Goal: Task Accomplishment & Management: Complete application form

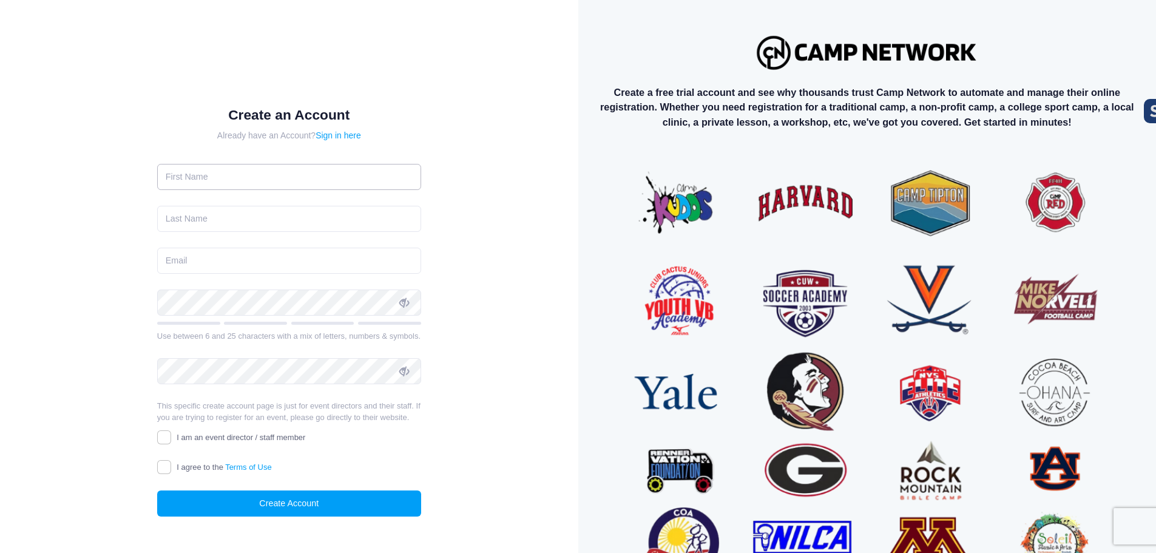
click at [340, 182] on input "text" at bounding box center [289, 177] width 264 height 26
type input "Jusup"
type input "Lowry"
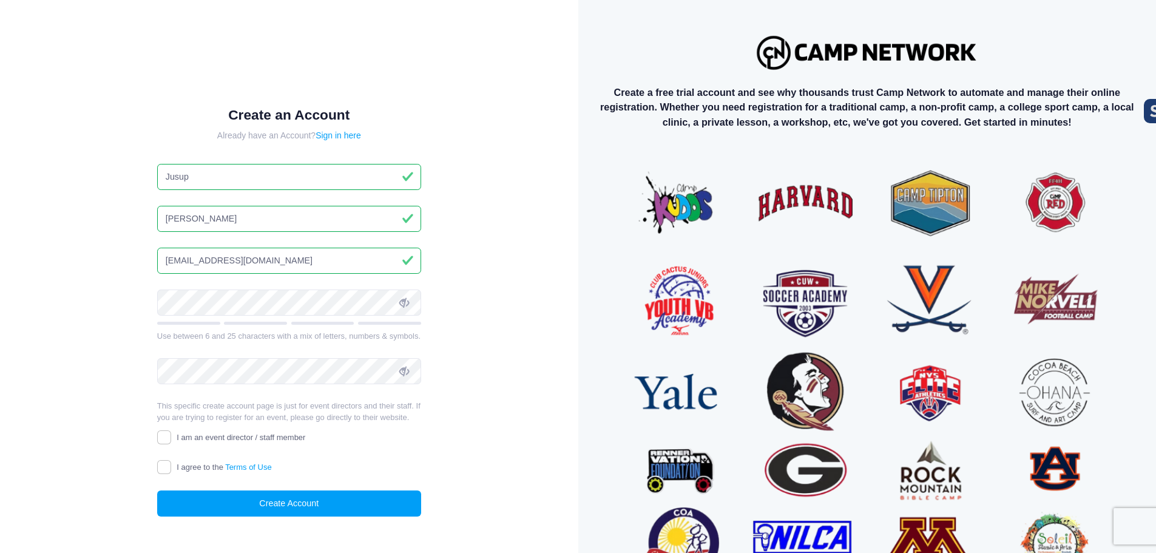
drag, startPoint x: 186, startPoint y: 261, endPoint x: 152, endPoint y: 261, distance: 34.0
click at [152, 261] on div "Create an Account Already have an Account? Sign in here Jusup Lowry jusupl@gmai…" at bounding box center [288, 321] width 303 height 468
type input "jlowry@dysportsllc.com"
click at [163, 440] on input "I am an event director / staff member" at bounding box center [164, 437] width 14 height 14
checkbox input "true"
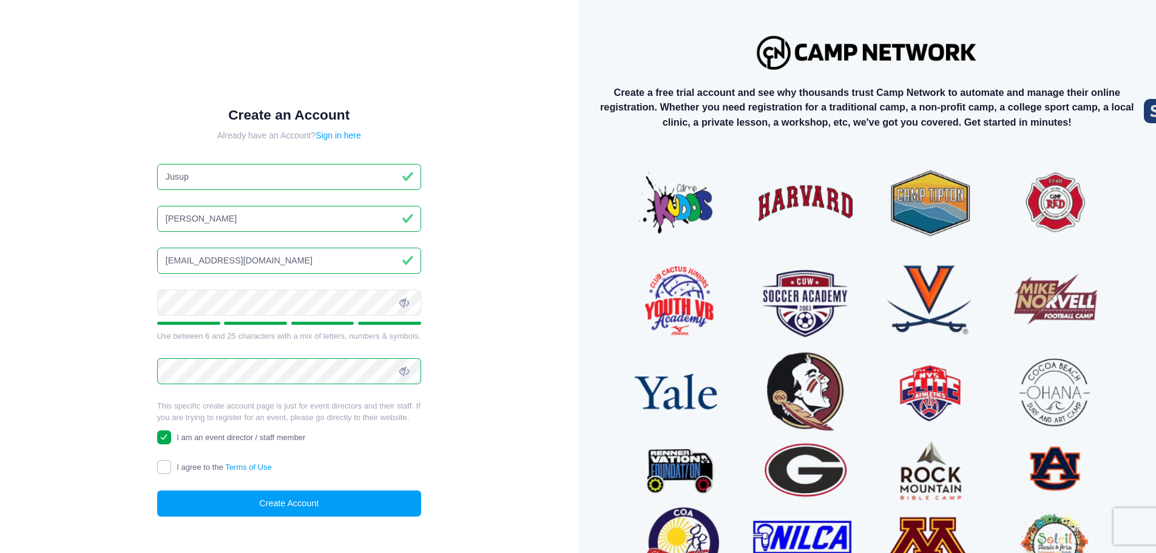
click at [170, 473] on label "I agree to the Terms of Use" at bounding box center [214, 467] width 115 height 13
click at [170, 473] on input "I agree to the Terms of Use" at bounding box center [164, 467] width 14 height 14
checkbox input "true"
click at [271, 499] on button "Create Account" at bounding box center [289, 503] width 264 height 26
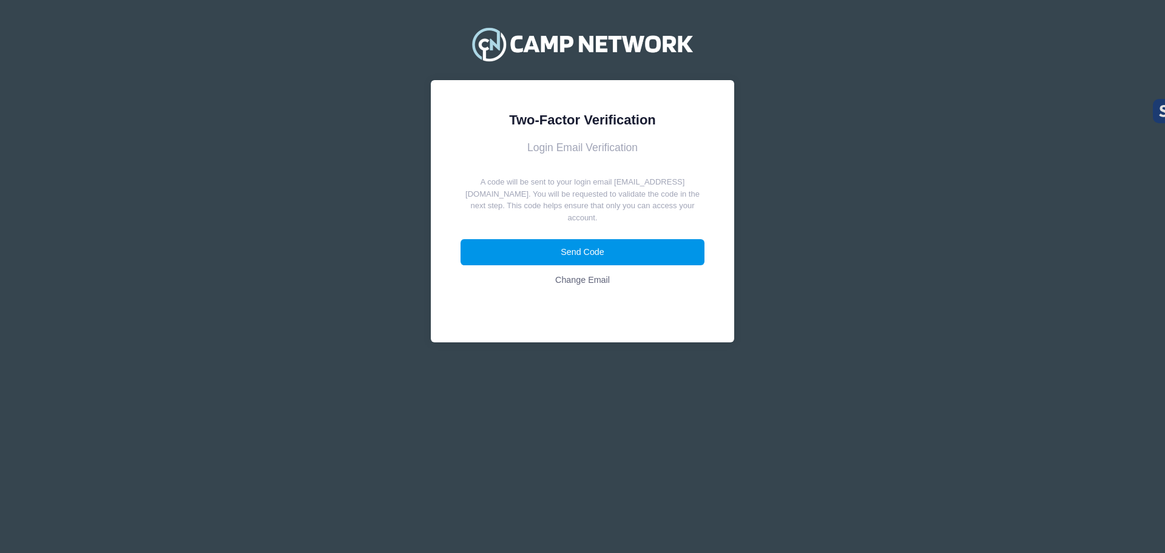
click at [559, 239] on button "Send Code" at bounding box center [582, 252] width 244 height 26
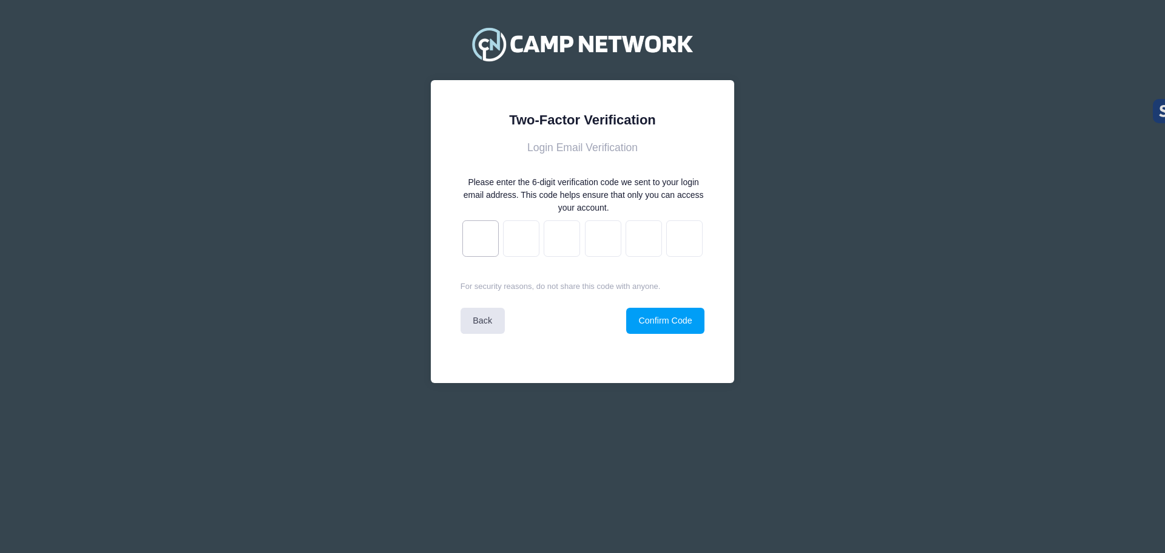
click at [477, 246] on input "text" at bounding box center [480, 238] width 36 height 36
paste input "e"
type input "a"
type input "c"
type input "a"
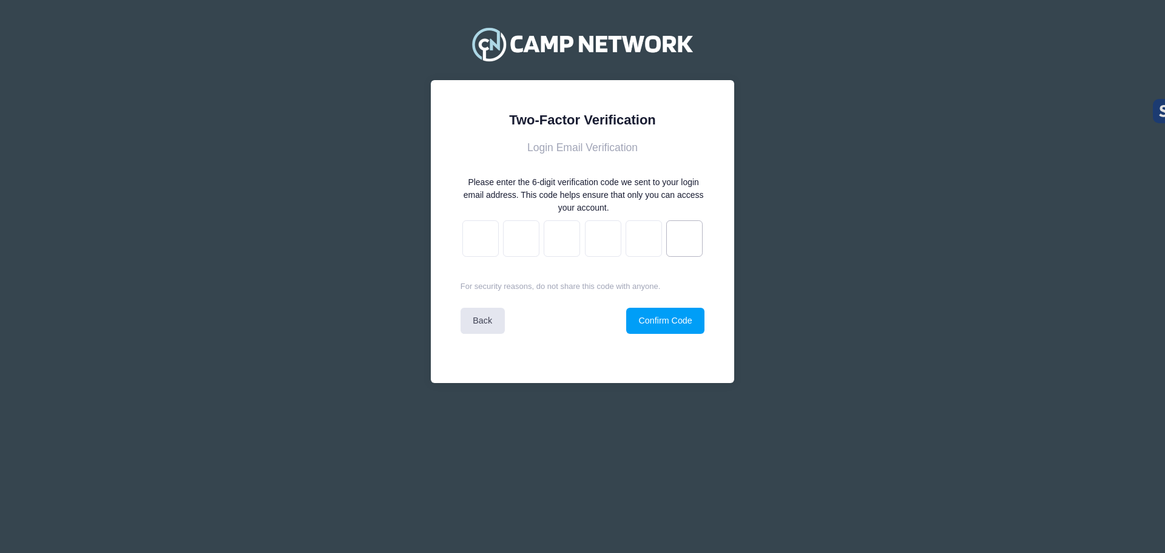
type input "2"
type input "8"
type input "e"
drag, startPoint x: 649, startPoint y: 309, endPoint x: 654, endPoint y: 315, distance: 7.7
click at [651, 312] on button "Confirm Code" at bounding box center [665, 321] width 78 height 26
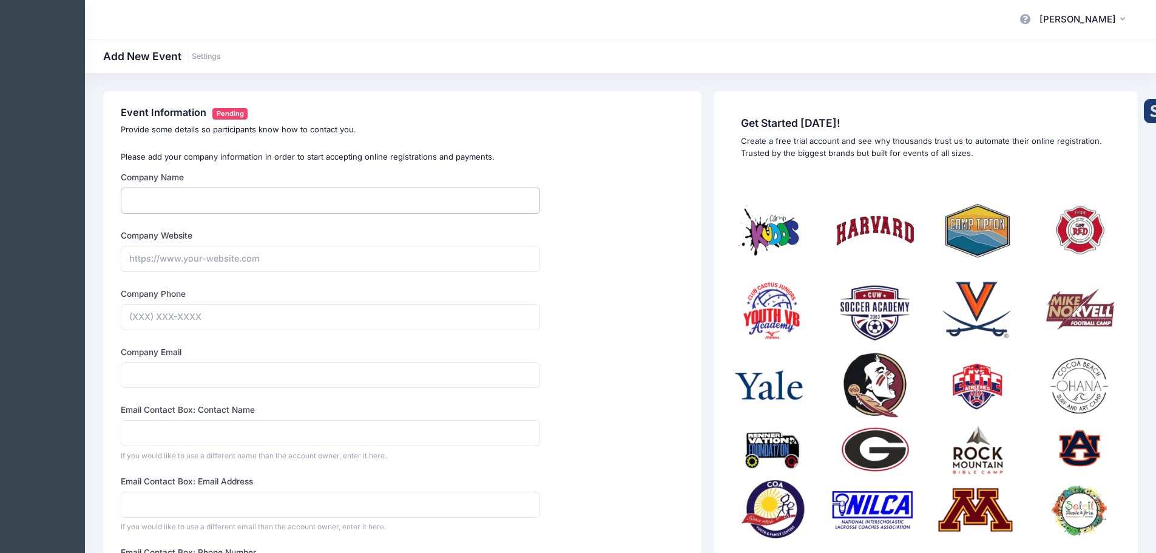
click at [167, 207] on input "Company Name" at bounding box center [330, 200] width 419 height 26
type input "DY Sports, LLC."
type input "https://www.dysportsllc.com"
click at [160, 318] on input "Company Phone" at bounding box center [330, 317] width 419 height 26
type input "(360) 471-0160"
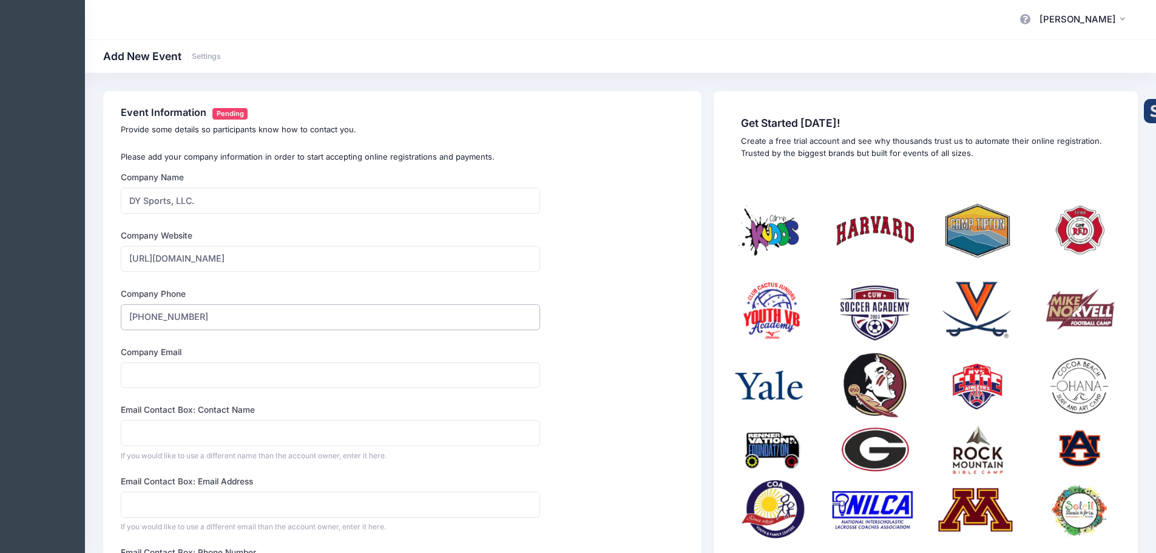
type input "jusupl@gmail.com"
type input "Jusup U Lowry"
click at [156, 377] on input "jusupl@gmail.com" at bounding box center [330, 375] width 419 height 26
type input "jlowry@dysportsllc.com"
click at [238, 418] on div "Email Contact Box: Contact Name Jusup U Lowry If you would like to use a differ…" at bounding box center [330, 431] width 419 height 57
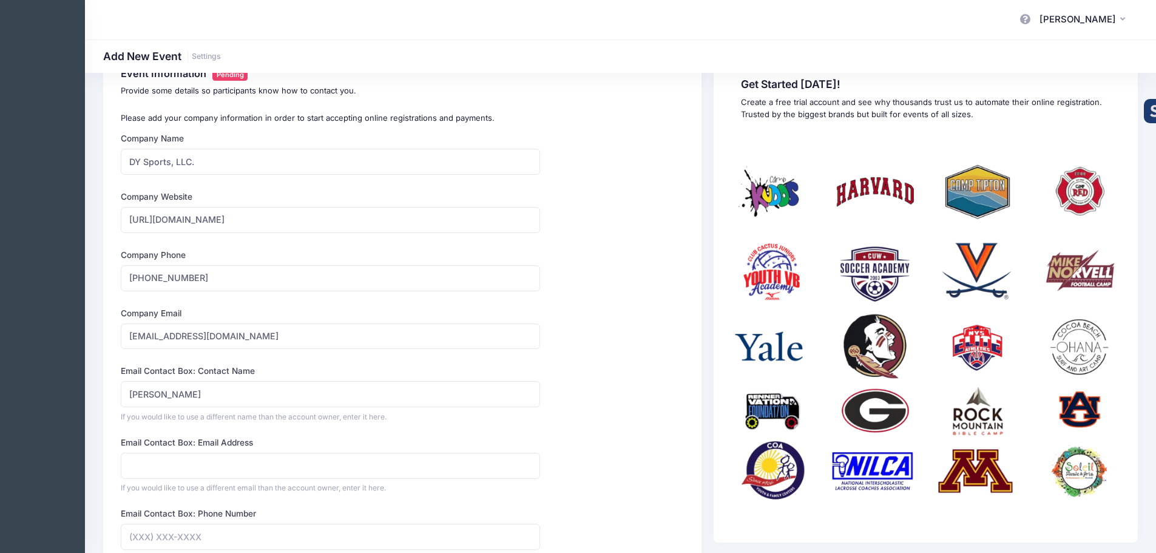
scroll to position [61, 0]
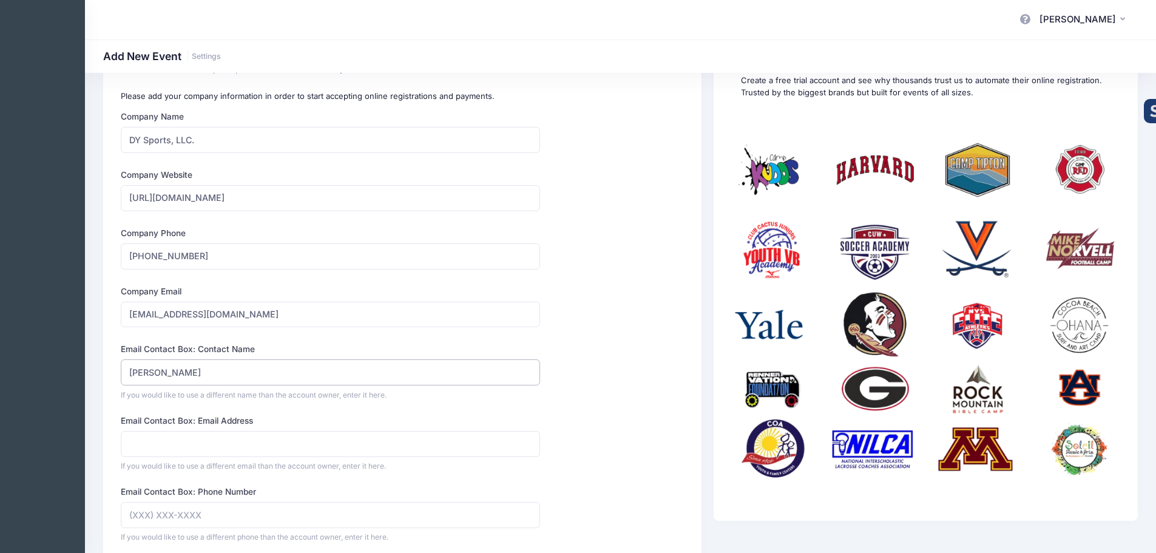
click at [177, 377] on input "Jusup U Lowry" at bounding box center [330, 372] width 419 height 26
click at [160, 375] on input "Jusup U Lowry" at bounding box center [330, 372] width 419 height 26
type input "[PERSON_NAME]"
click at [310, 322] on input "jlowry@dysportsllc.com" at bounding box center [330, 314] width 419 height 26
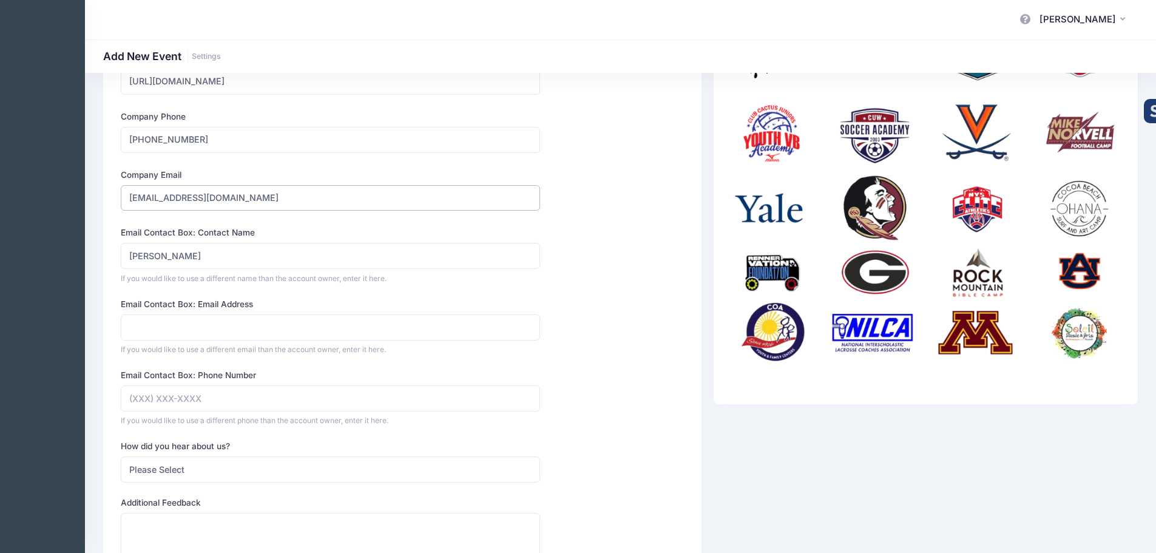
scroll to position [182, 0]
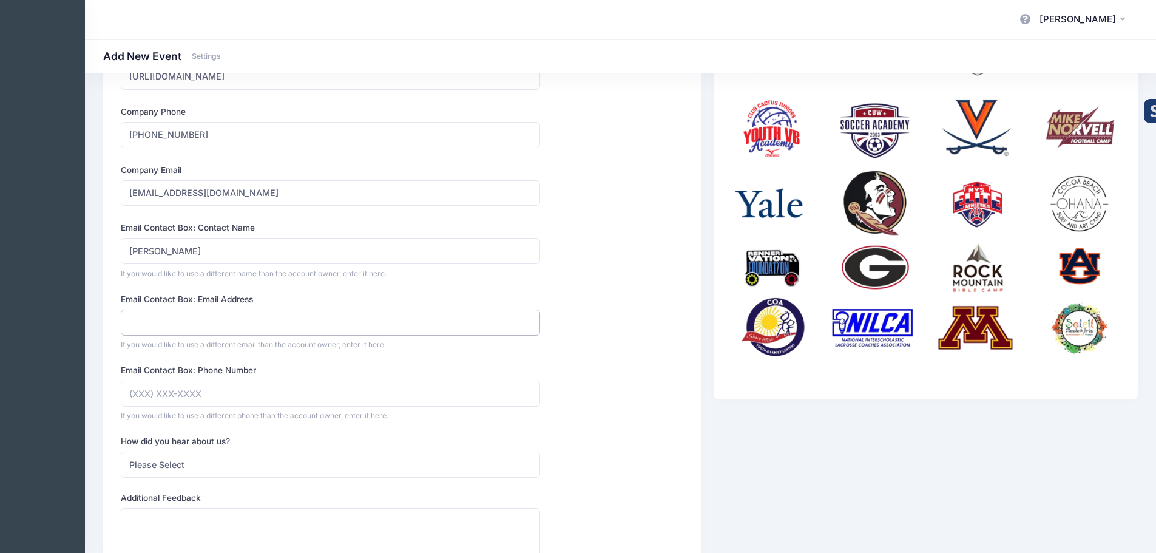
click at [183, 316] on input "Email Contact Box: Email Address" at bounding box center [330, 322] width 419 height 26
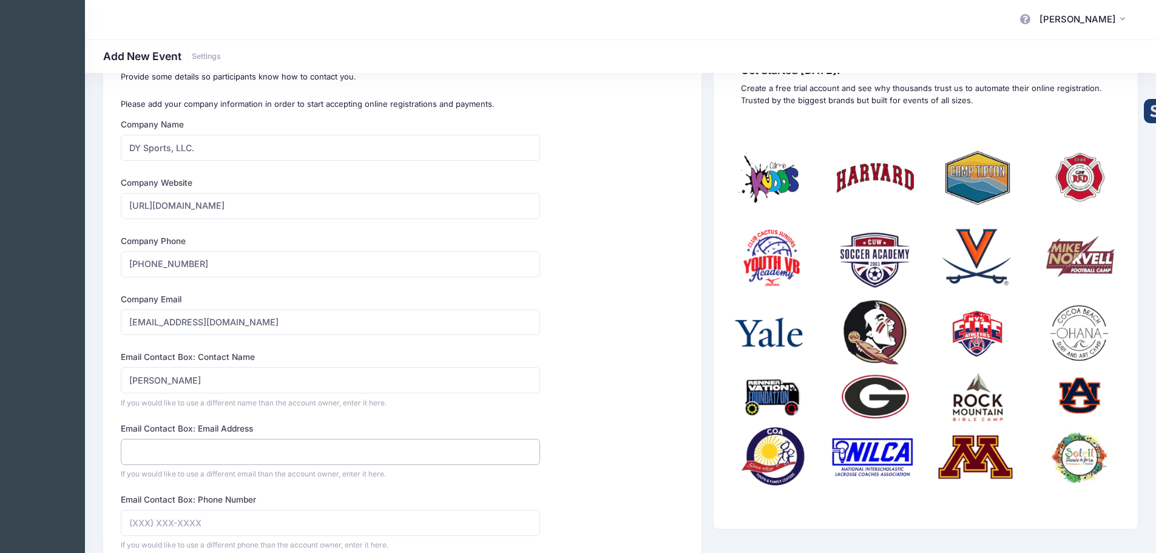
scroll to position [0, 0]
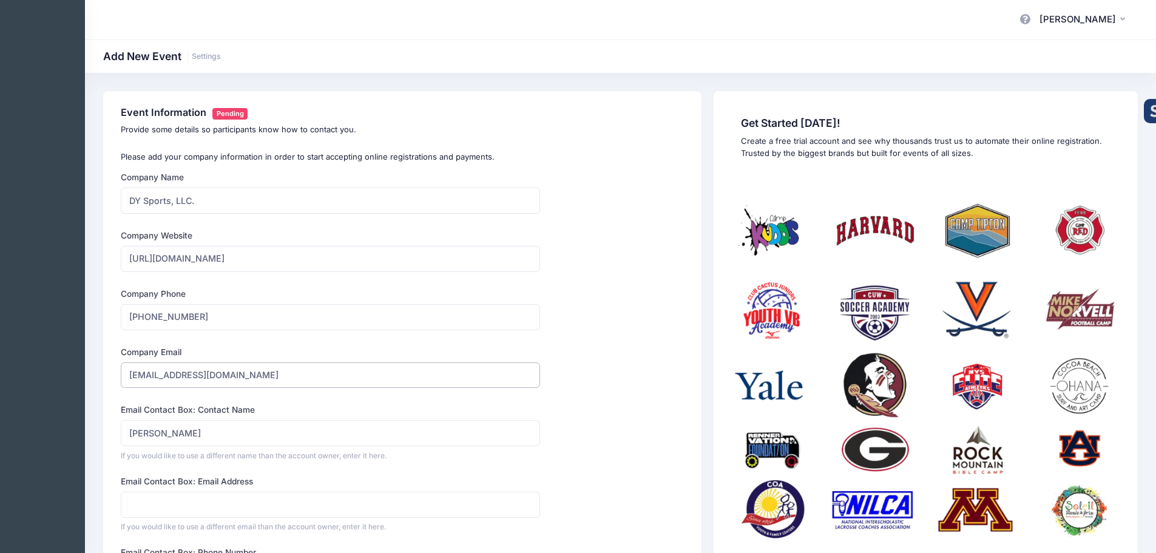
click at [198, 372] on input "jlowry@dysportsllc.com" at bounding box center [330, 375] width 419 height 26
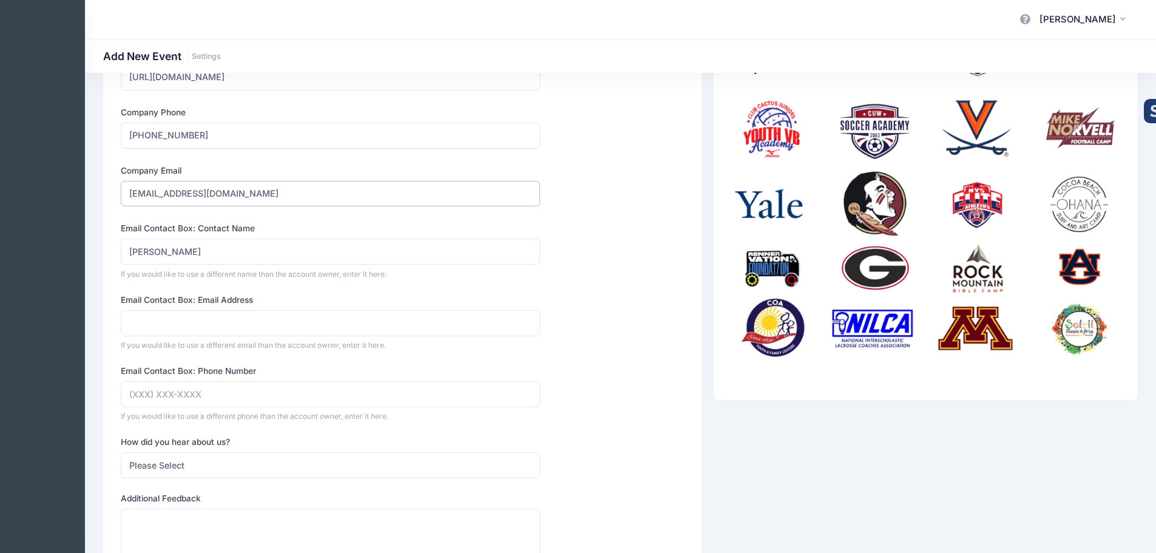
scroll to position [182, 0]
click at [152, 334] on input "Email Contact Box: Email Address" at bounding box center [330, 322] width 419 height 26
paste input "jlowry@dysportsllc.com"
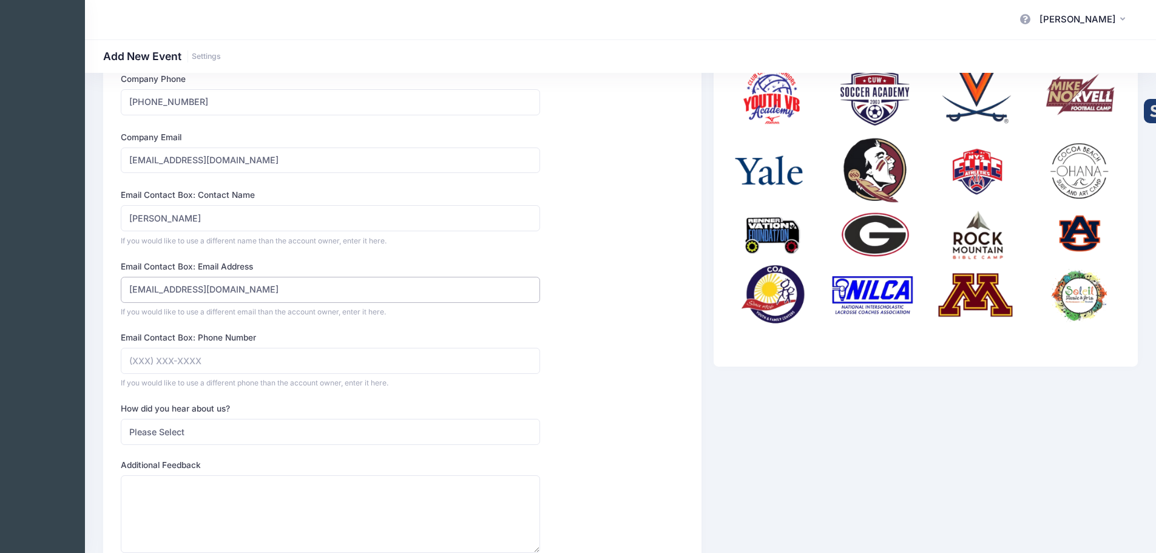
scroll to position [243, 0]
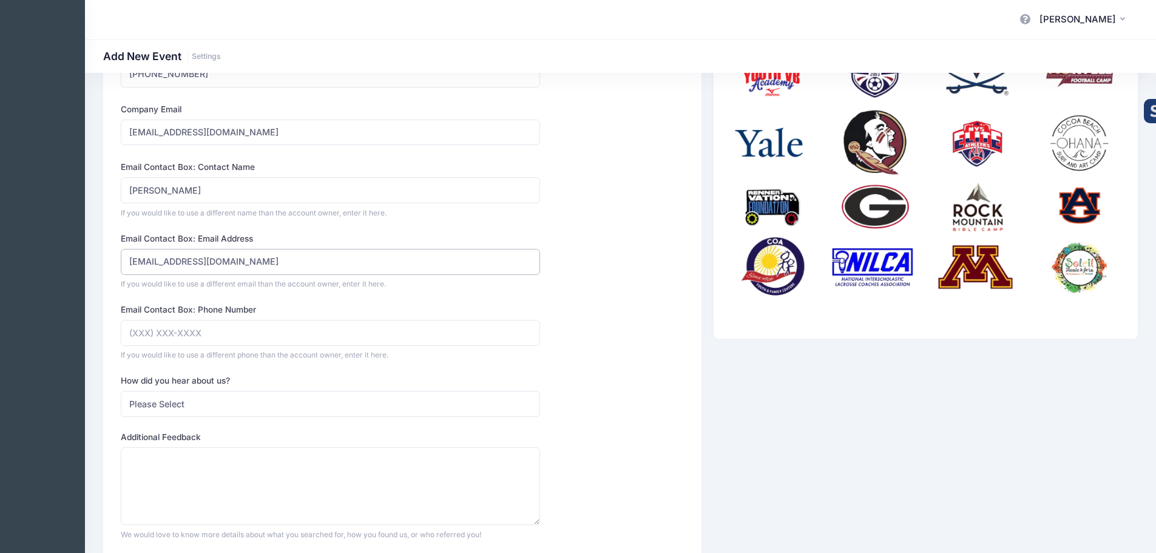
type input "jlowry@dysportsllc.com"
click at [143, 329] on input "Email Contact Box: Phone Number" at bounding box center [330, 333] width 419 height 26
type input "(360) 471-0160"
click at [212, 409] on select "Please Select Web Search Customer Referral Other" at bounding box center [330, 404] width 419 height 26
select select "referral"
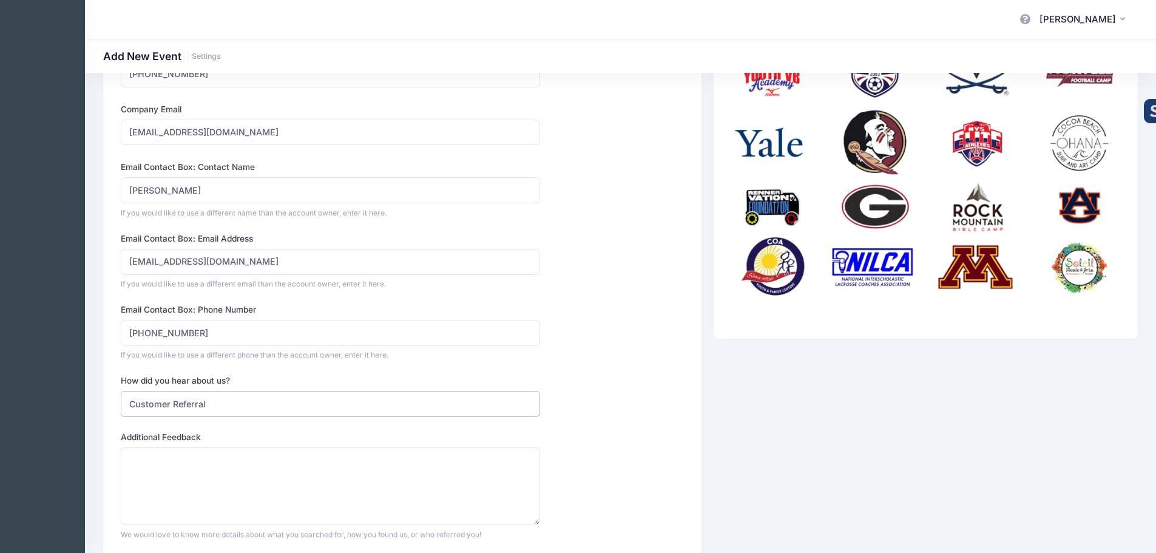
click at [121, 391] on select "Please Select Web Search Customer Referral Other" at bounding box center [330, 404] width 419 height 26
click at [247, 472] on textarea "Who referred you?" at bounding box center [330, 486] width 419 height 78
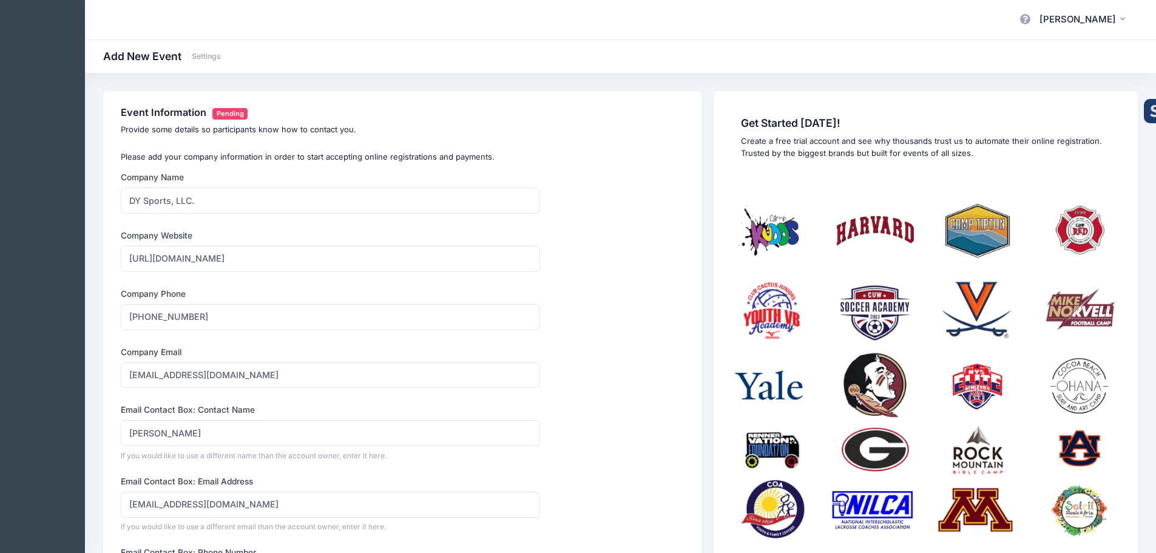
scroll to position [326, 0]
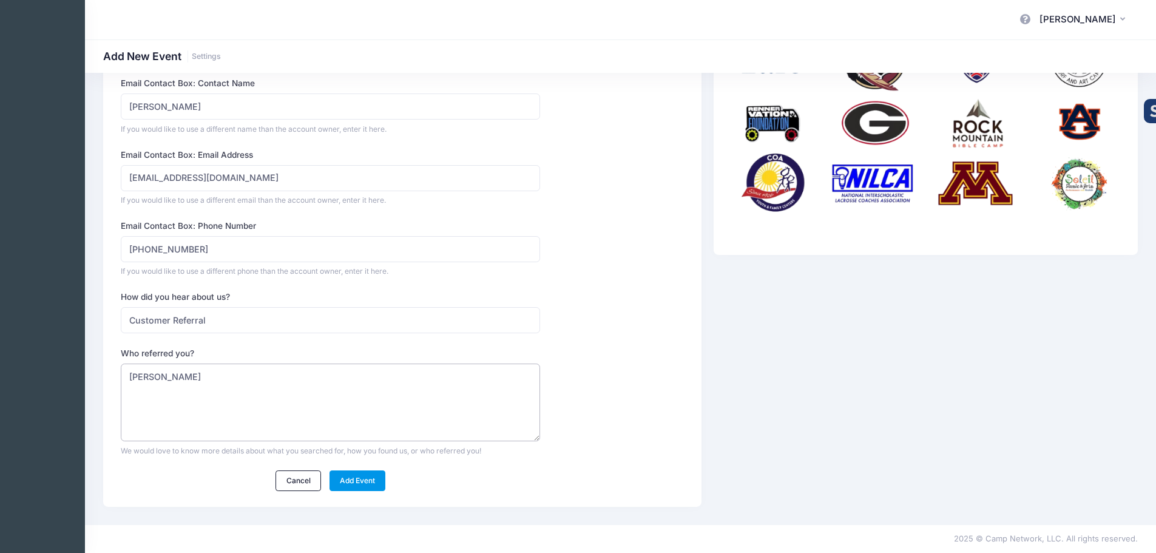
type textarea "John Verduin"
click at [359, 485] on link "Add Event" at bounding box center [357, 480] width 56 height 21
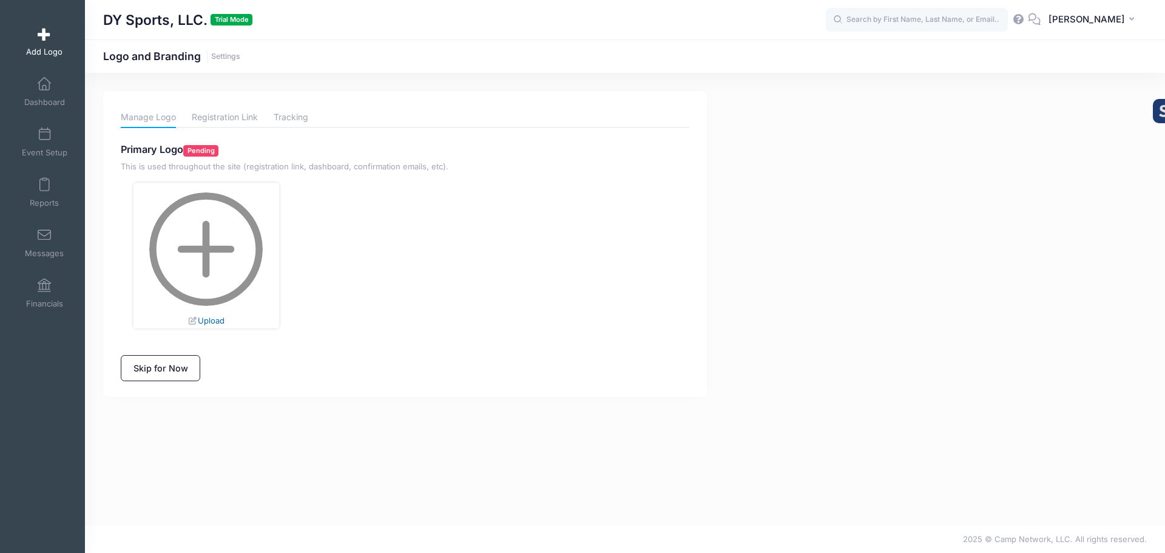
click at [215, 316] on link "Upload" at bounding box center [205, 320] width 36 height 10
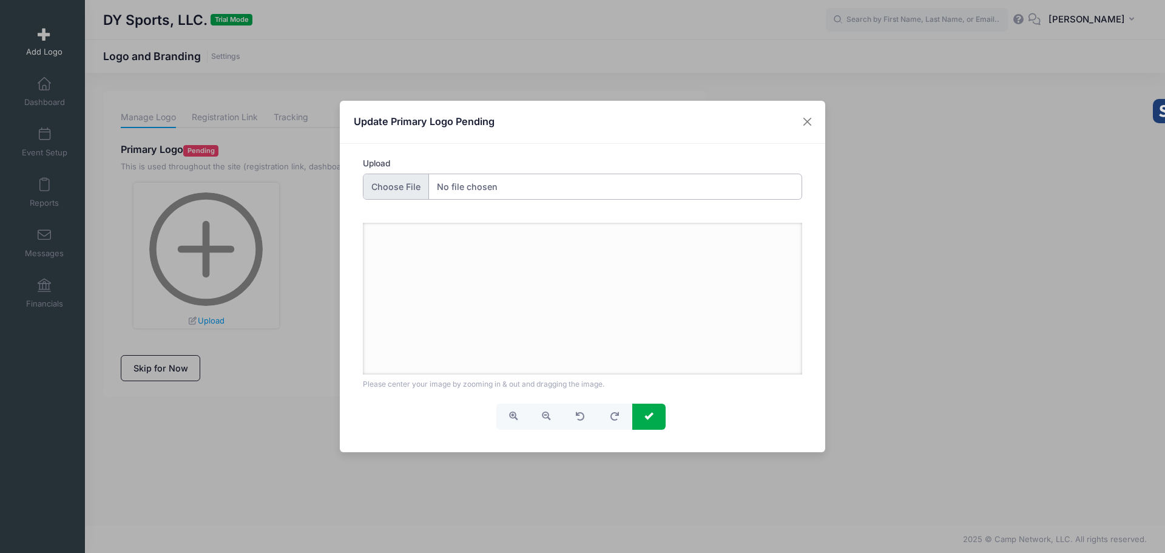
click at [455, 180] on input "Upload" at bounding box center [583, 186] width 440 height 26
type input "C:\fakepath\Primary_Black Text (Small).png"
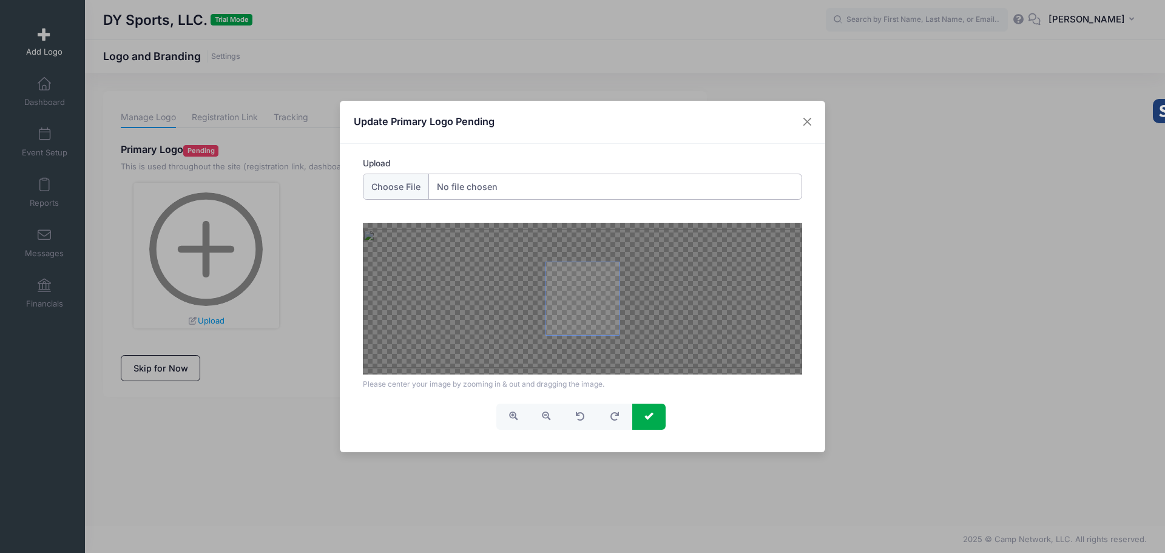
click at [581, 333] on span at bounding box center [582, 298] width 73 height 73
drag, startPoint x: 606, startPoint y: 328, endPoint x: 755, endPoint y: 326, distance: 149.2
click at [755, 326] on div at bounding box center [583, 299] width 440 height 152
click at [542, 415] on span "button" at bounding box center [546, 415] width 8 height 8
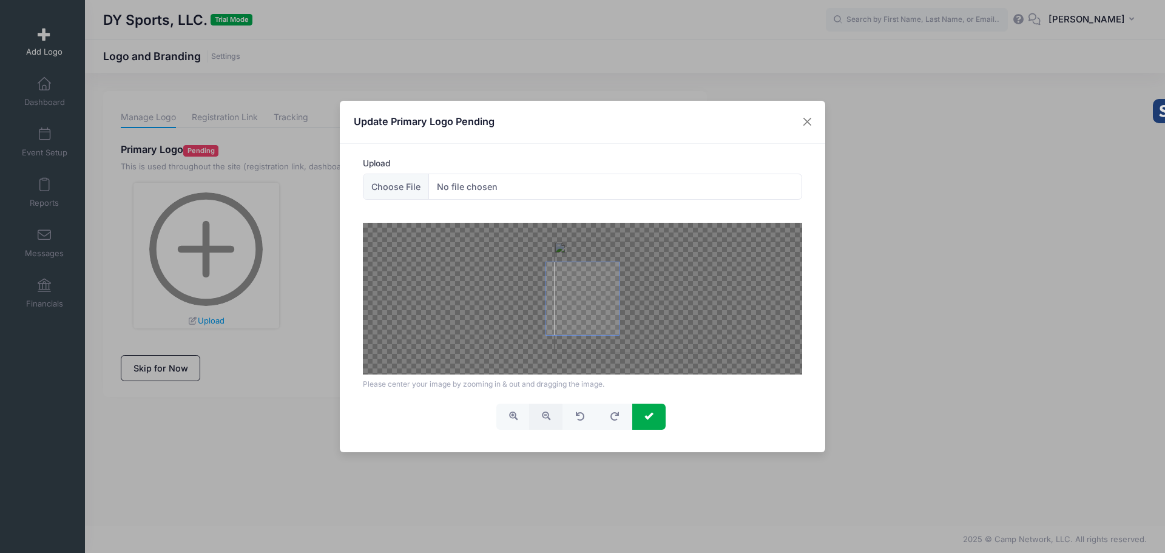
click at [542, 415] on span "button" at bounding box center [546, 415] width 8 height 8
drag, startPoint x: 713, startPoint y: 306, endPoint x: 662, endPoint y: 307, distance: 51.0
click at [662, 307] on div at bounding box center [583, 299] width 440 height 152
click at [653, 409] on button "submit" at bounding box center [648, 416] width 33 height 26
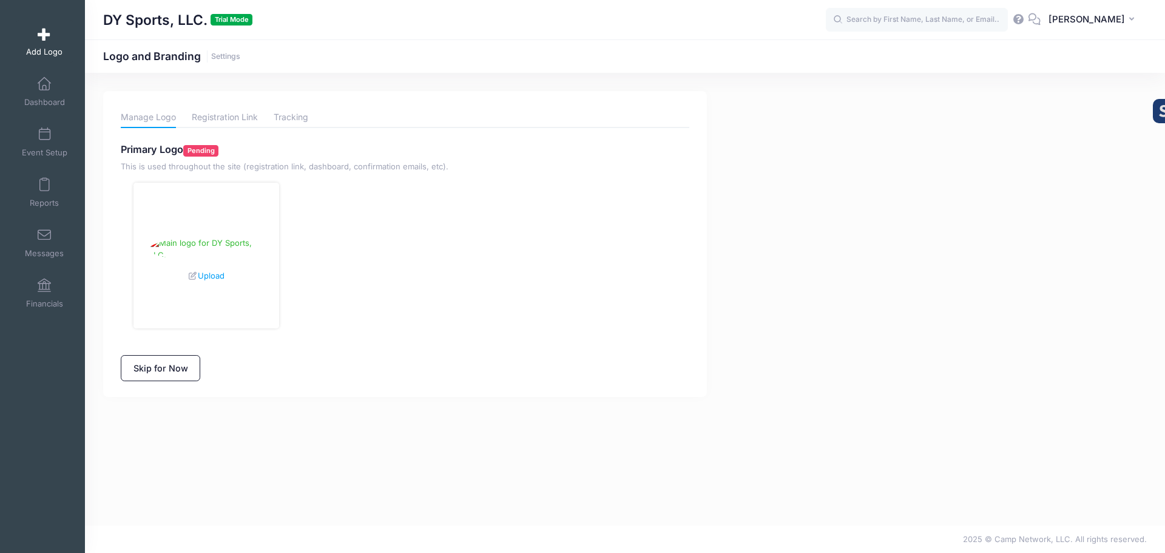
click at [418, 426] on div "Manage Logo Registration Link Tracking Primary Logo Pending This is used throug…" at bounding box center [625, 299] width 1080 height 416
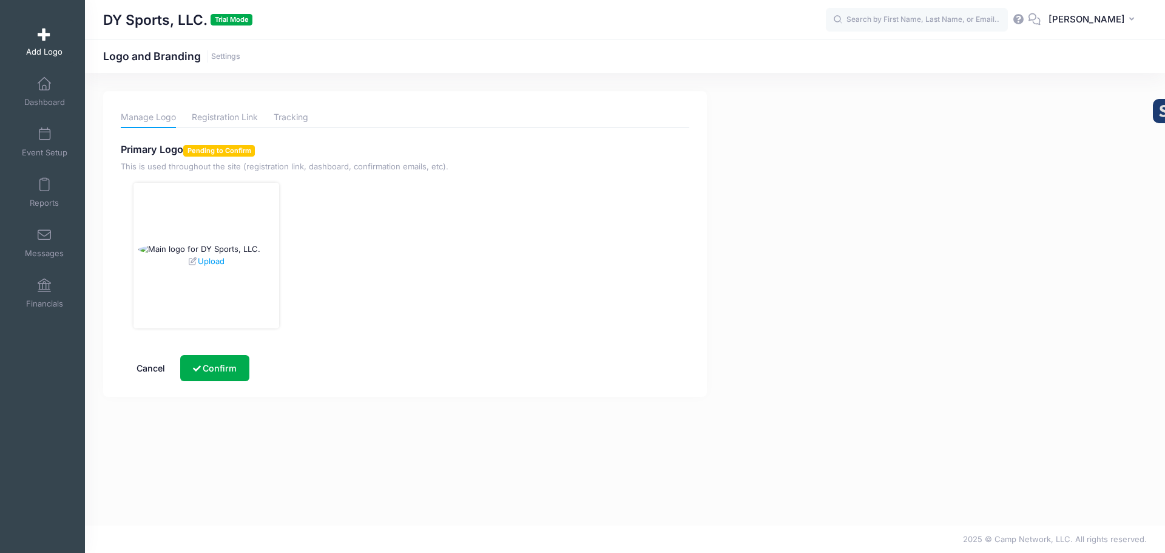
click at [596, 463] on div "Manage Logo Registration Link Tracking Primary Logo Pending to Confirm This is …" at bounding box center [625, 299] width 1080 height 416
click at [221, 376] on button "Confirm" at bounding box center [214, 368] width 69 height 26
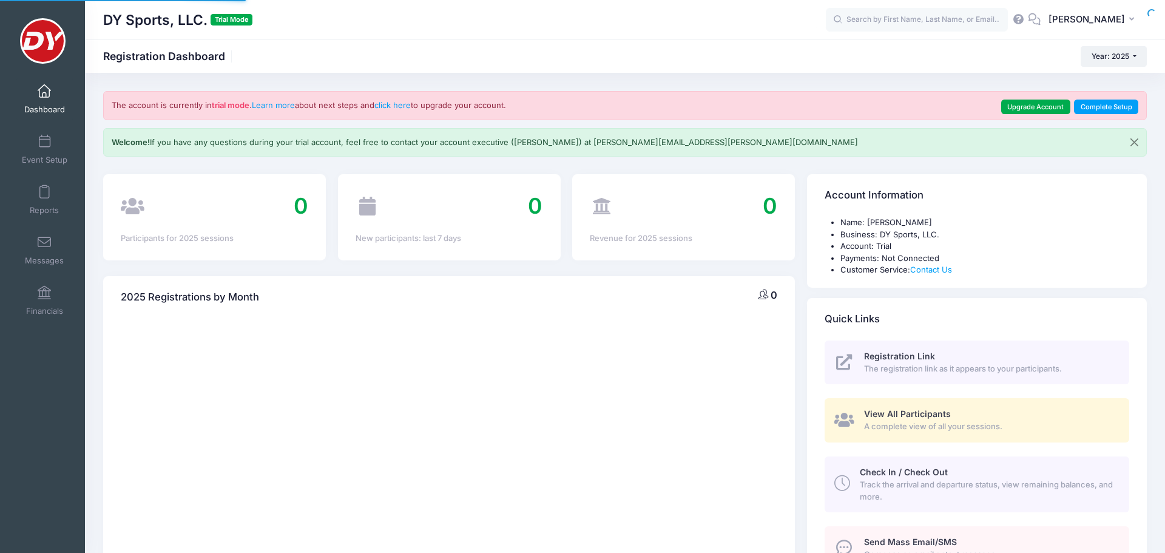
select select
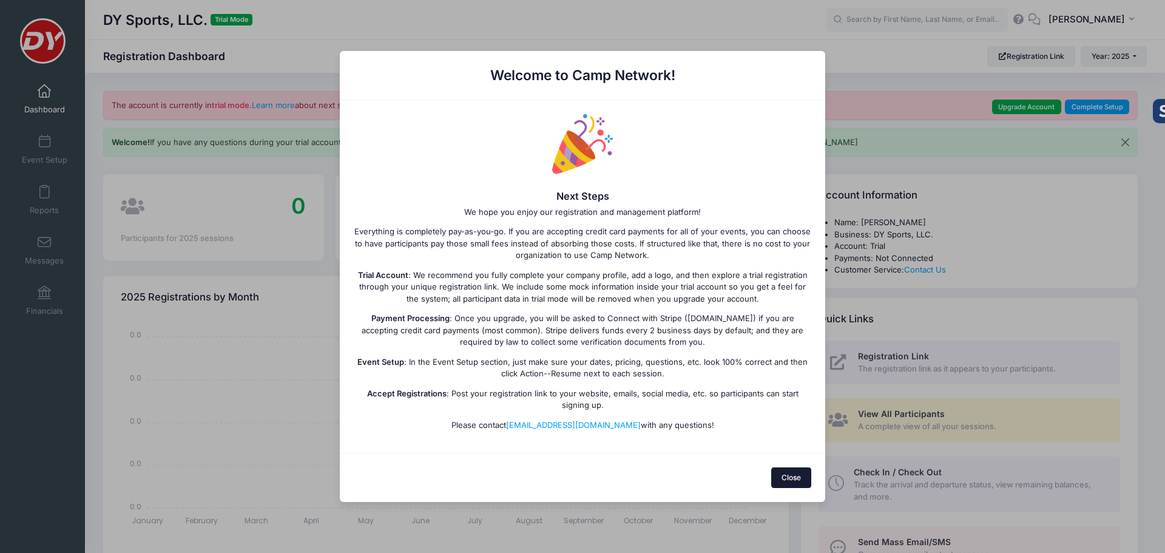
click at [782, 470] on button "Close" at bounding box center [791, 477] width 41 height 21
